Goal: Entertainment & Leisure: Consume media (video, audio)

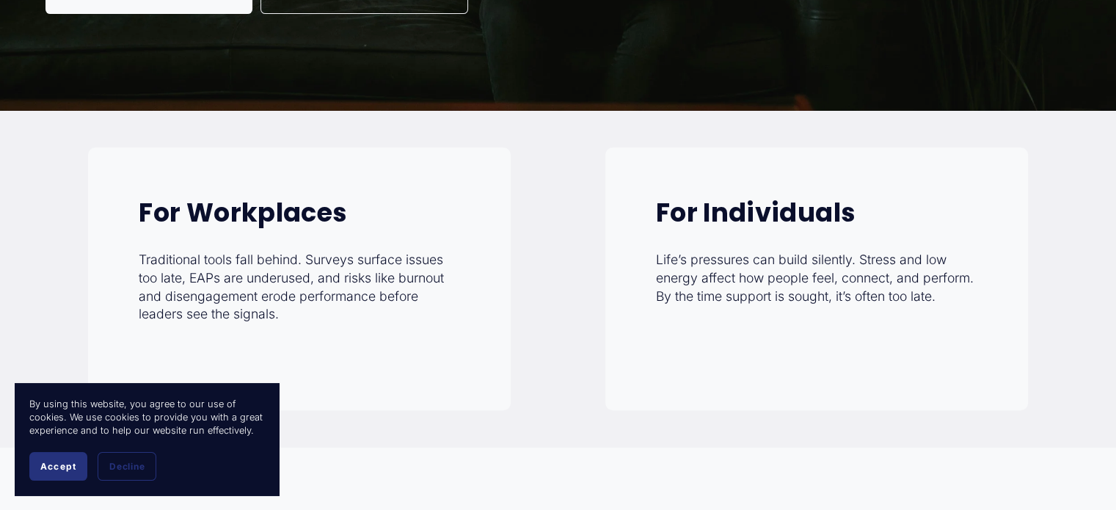
scroll to position [557, 0]
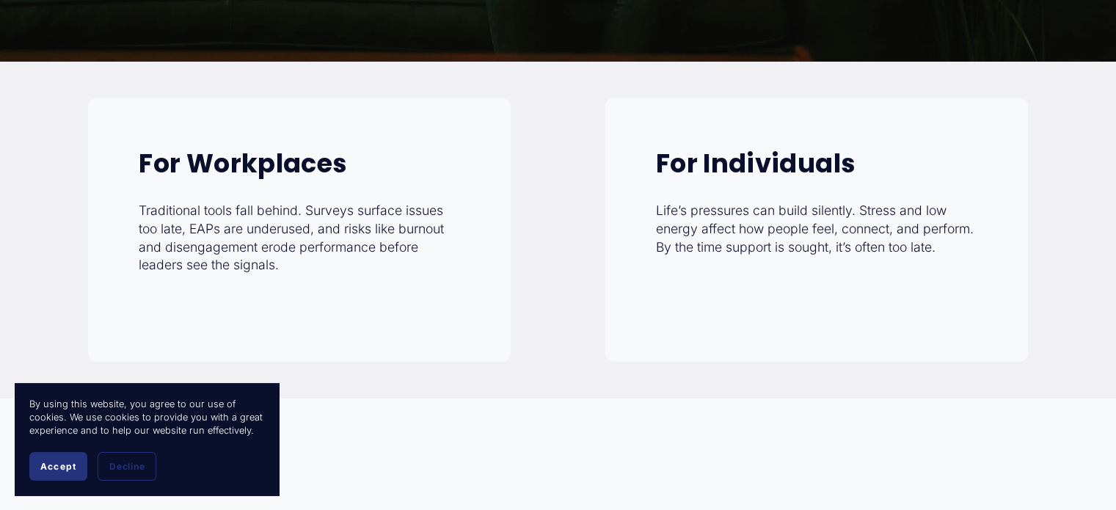
click at [35, 463] on button "Accept" at bounding box center [58, 466] width 58 height 29
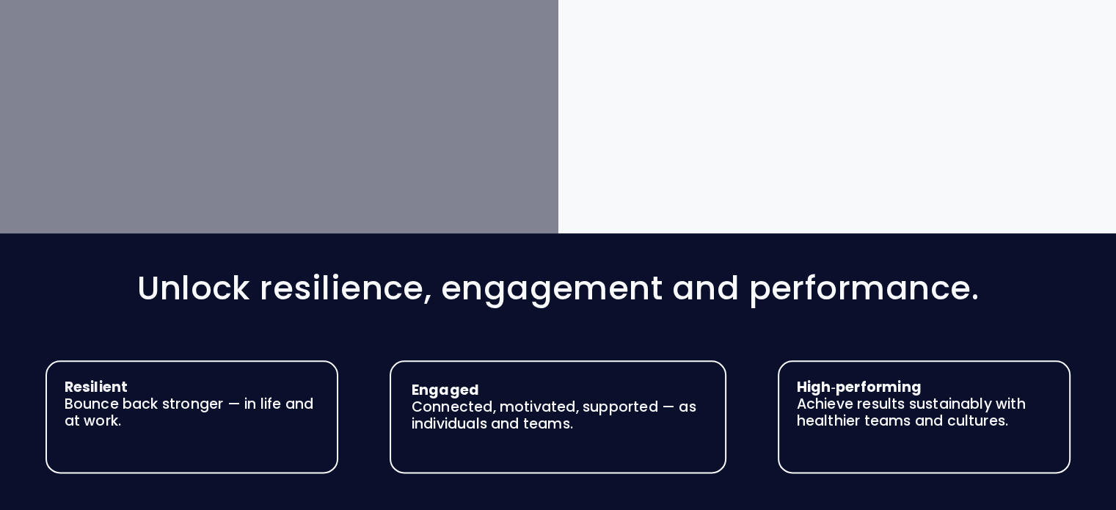
scroll to position [2880, 0]
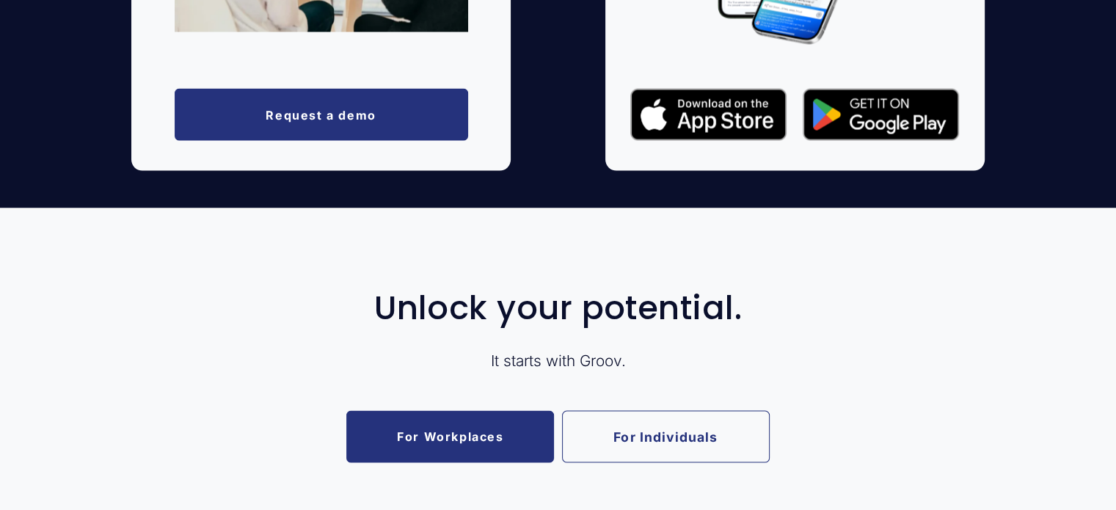
click at [454, 407] on div "Unlock your potential. It starts with [PERSON_NAME]. For Workplaces For Individ…" at bounding box center [558, 376] width 1116 height 172
click at [448, 434] on link "For Workplaces" at bounding box center [450, 437] width 208 height 52
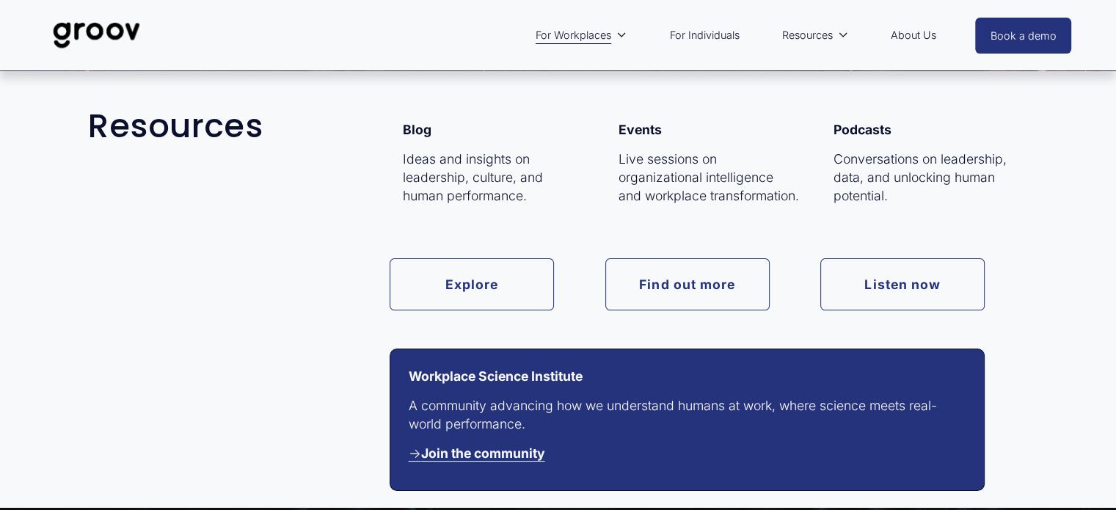
click at [871, 283] on link "Listen now" at bounding box center [903, 284] width 164 height 52
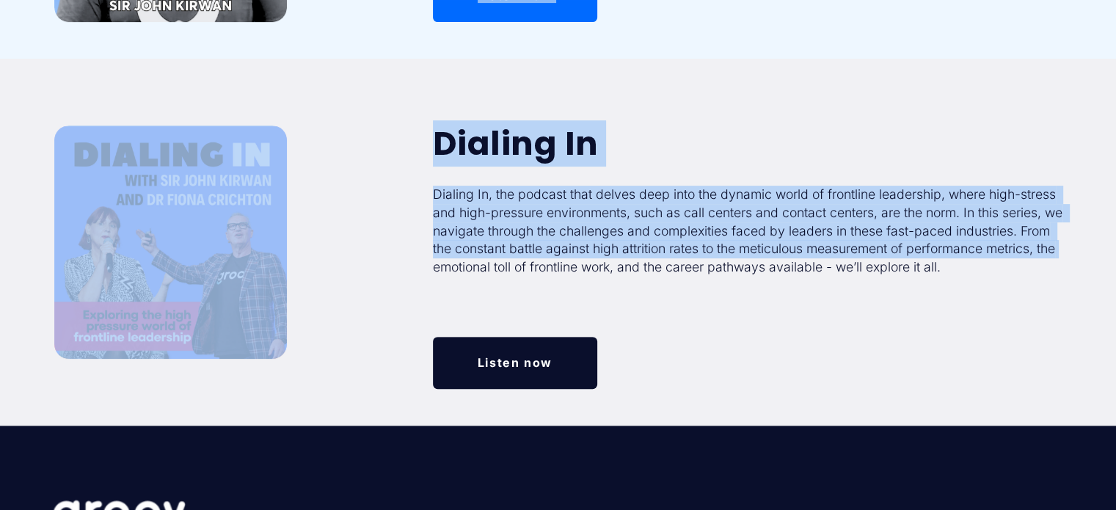
drag, startPoint x: 1116, startPoint y: 208, endPoint x: 1125, endPoint y: 251, distance: 43.6
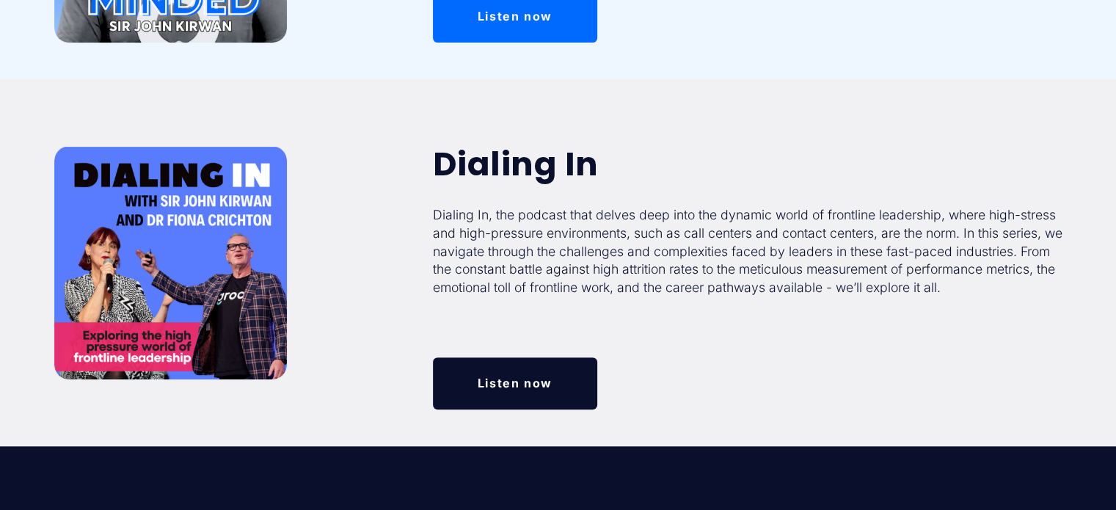
drag, startPoint x: 1125, startPoint y: 251, endPoint x: 731, endPoint y: 349, distance: 406.1
click at [730, 349] on div "Dialing In Dialing In, the podcast that delves deep into the dynamic world of f…" at bounding box center [752, 247] width 639 height 203
